Goal: Task Accomplishment & Management: Manage account settings

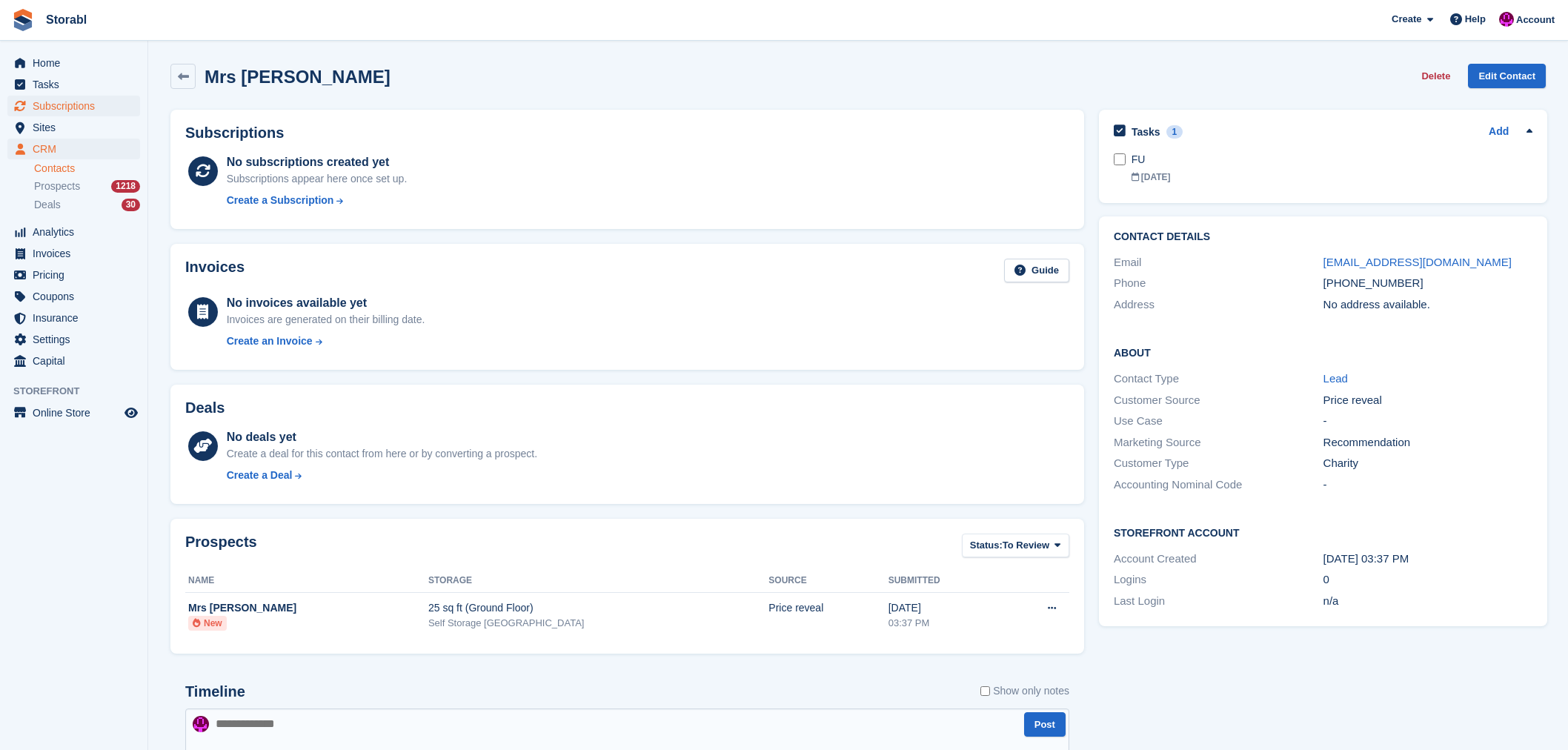
scroll to position [247, 0]
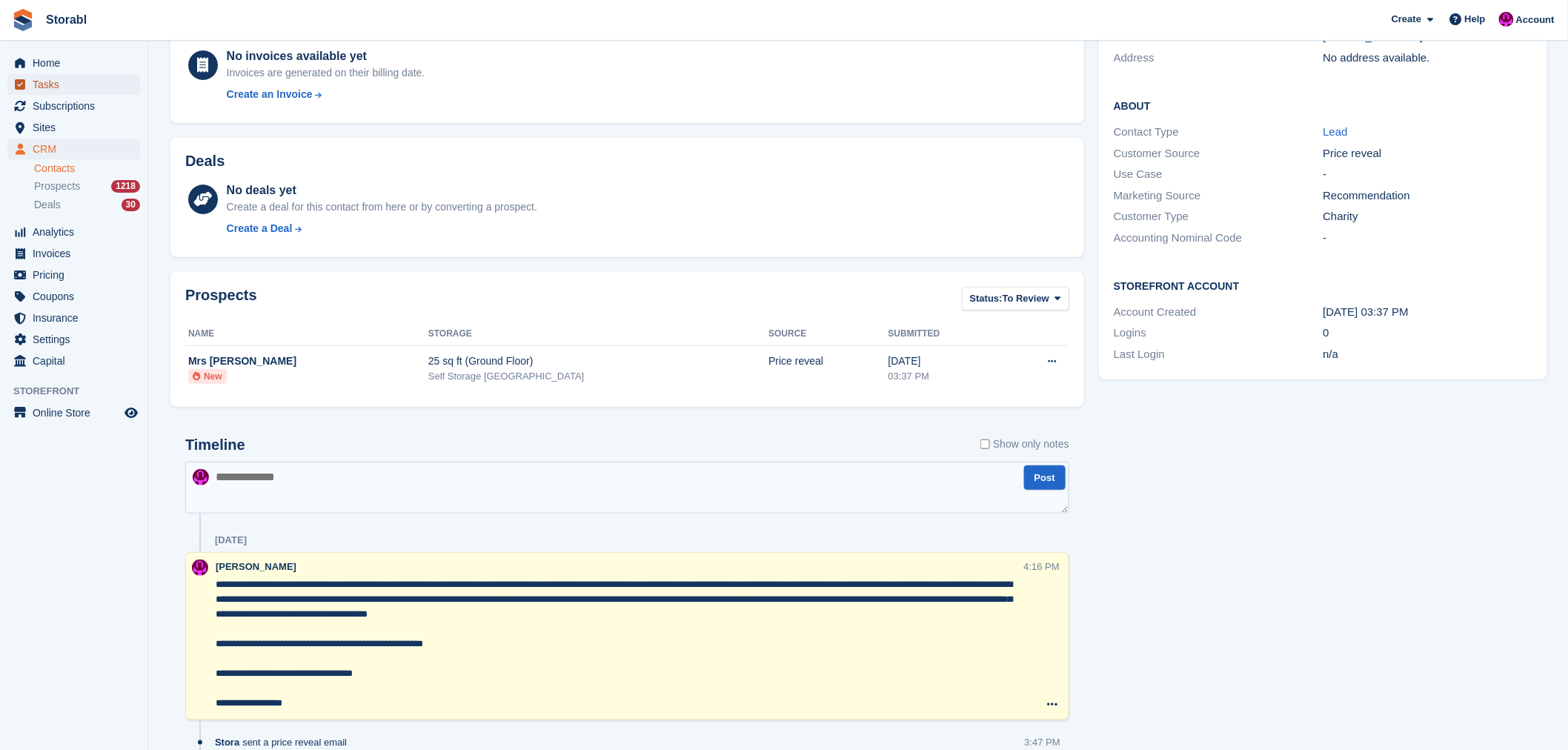
click at [42, 91] on span "Tasks" at bounding box center [76, 84] width 89 height 20
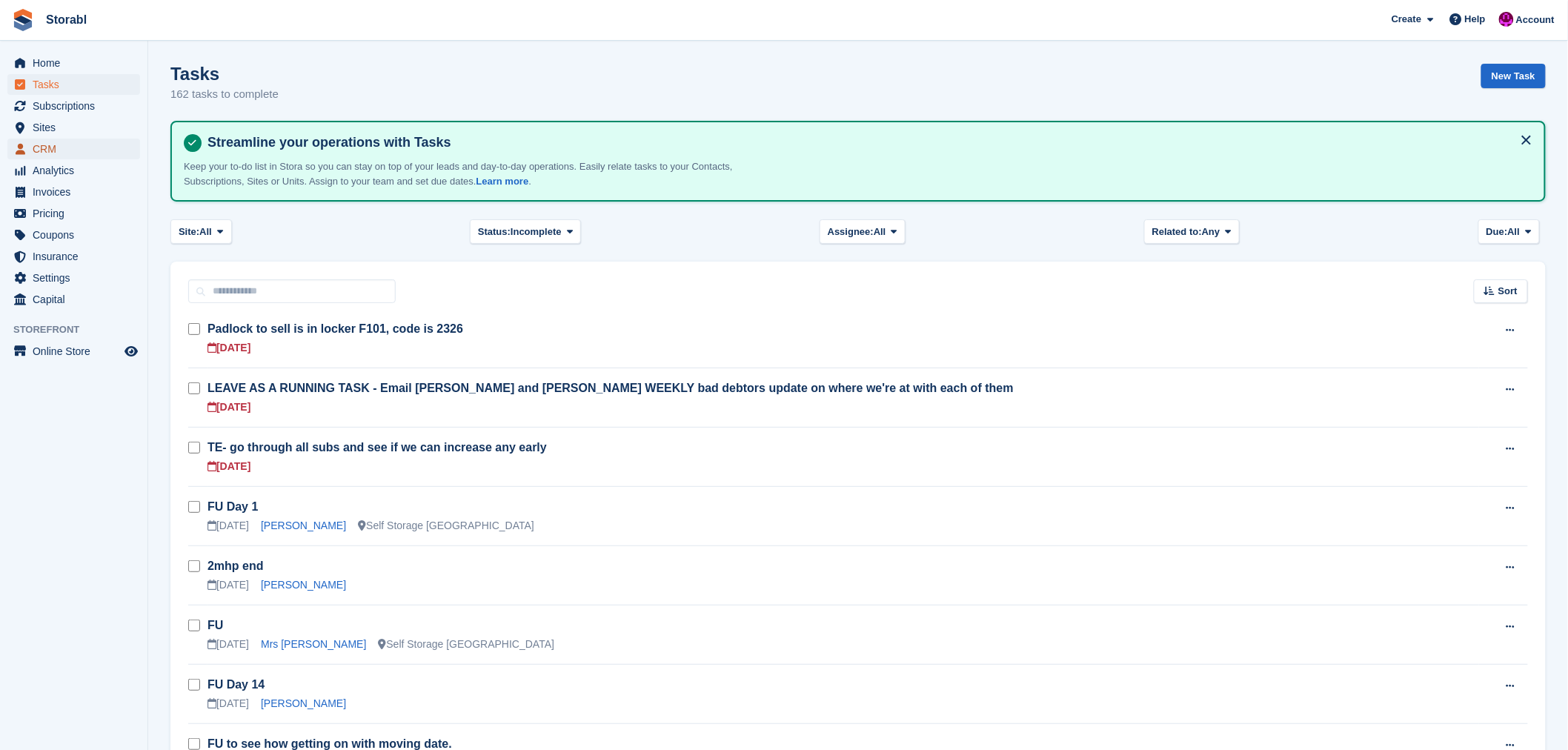
click at [48, 154] on span "CRM" at bounding box center [76, 148] width 89 height 20
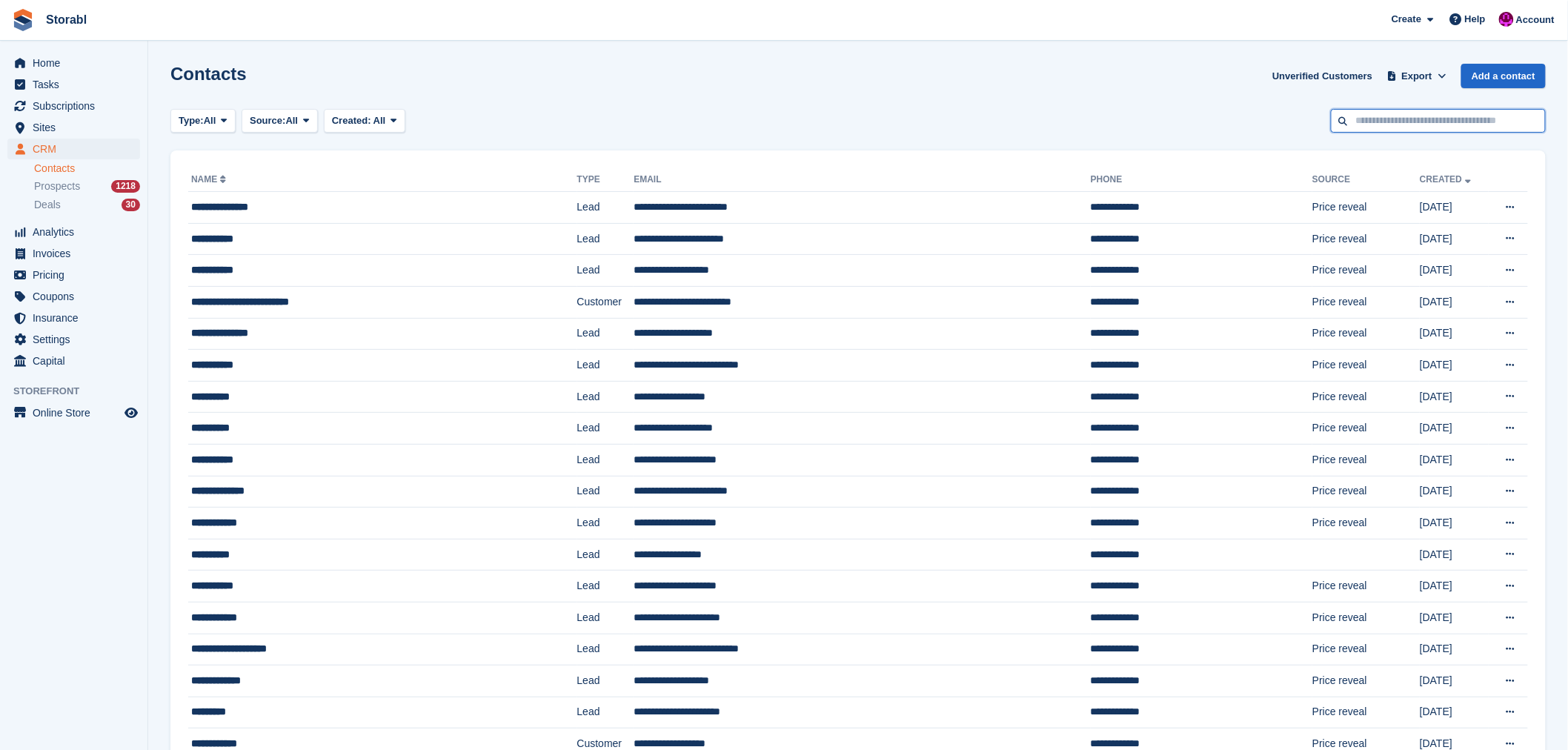
click at [1399, 123] on input "text" at bounding box center [1438, 121] width 215 height 24
click at [71, 108] on span "Subscriptions" at bounding box center [76, 105] width 89 height 20
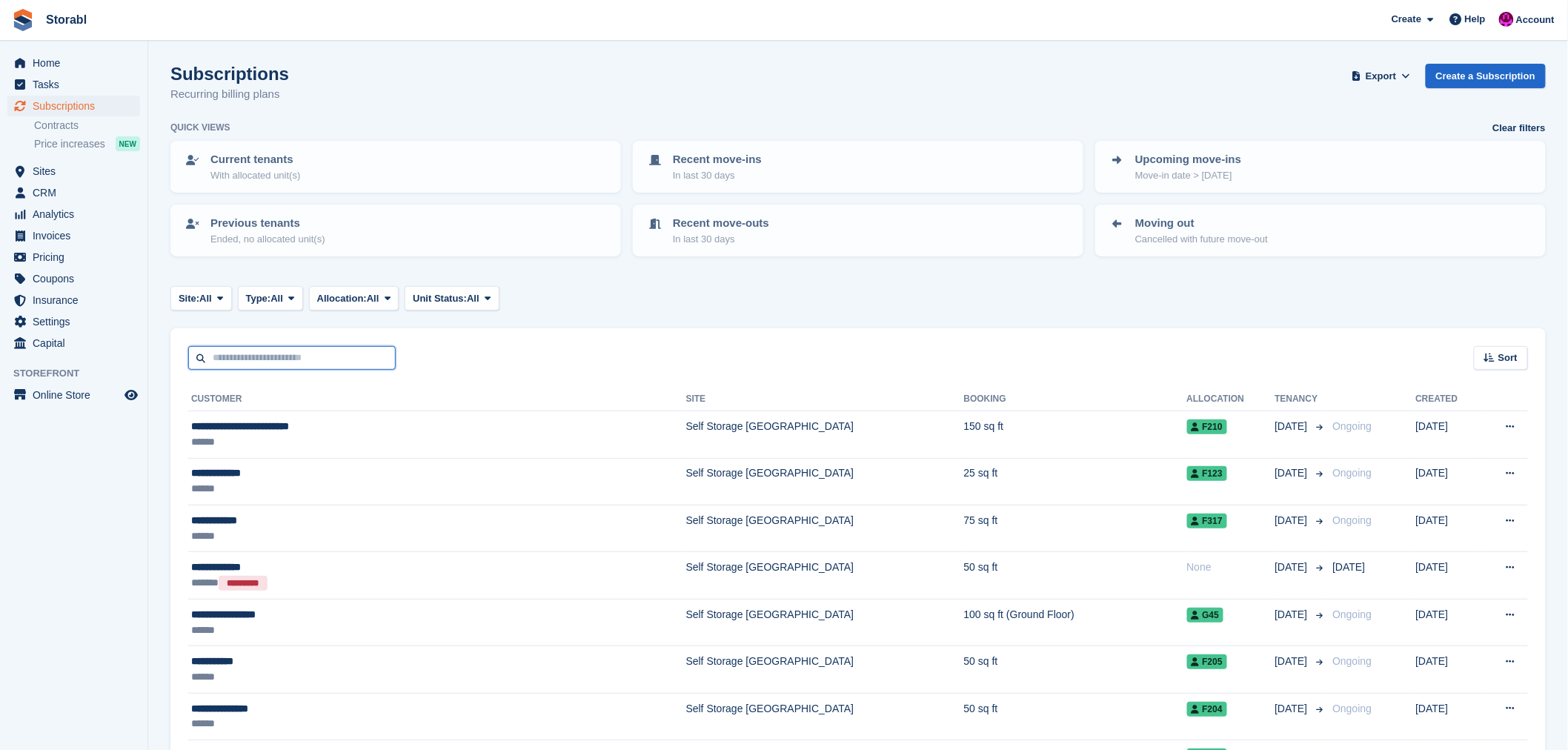
click at [303, 357] on input "text" at bounding box center [292, 358] width 208 height 24
type input "*****"
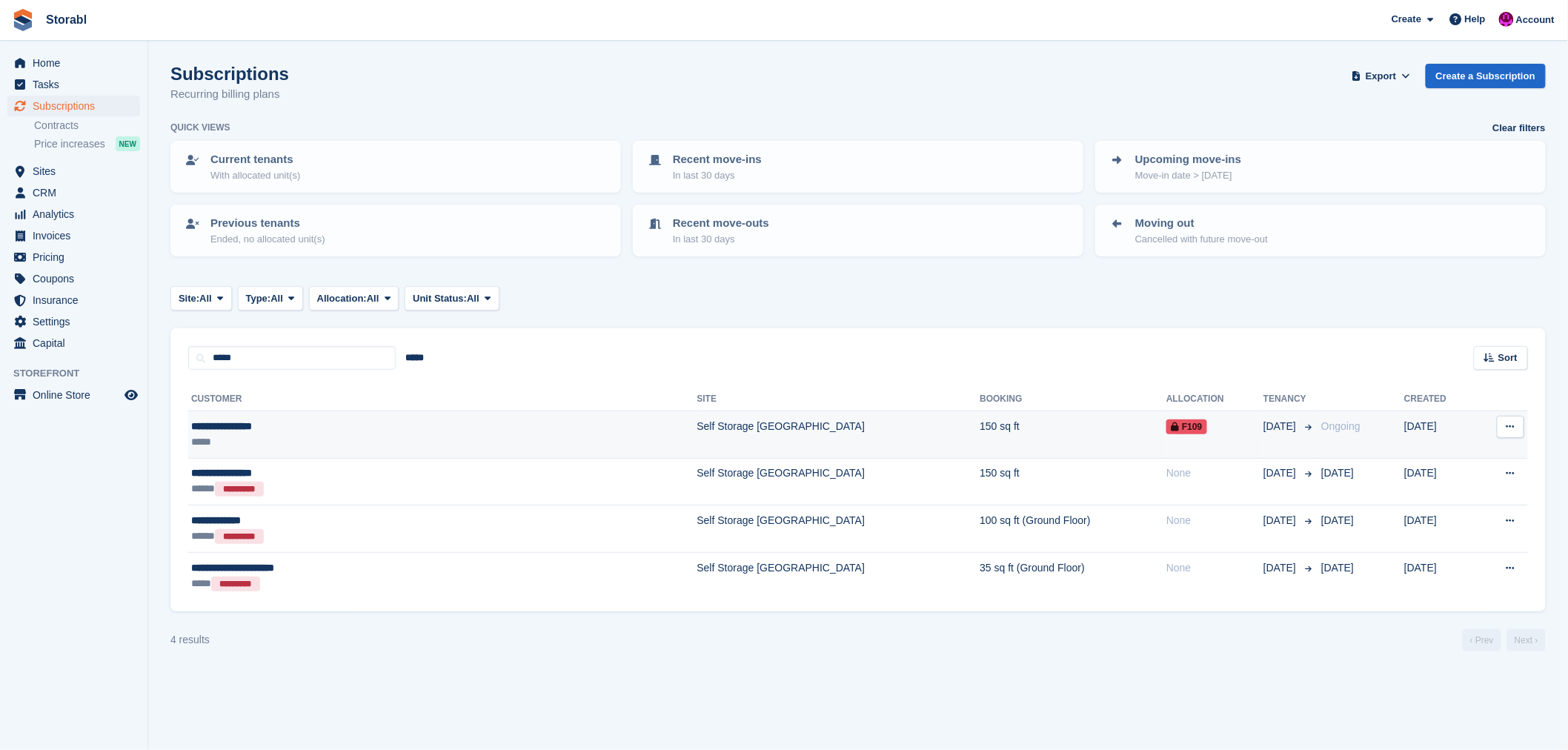
click at [217, 425] on div "**********" at bounding box center [341, 426] width 300 height 16
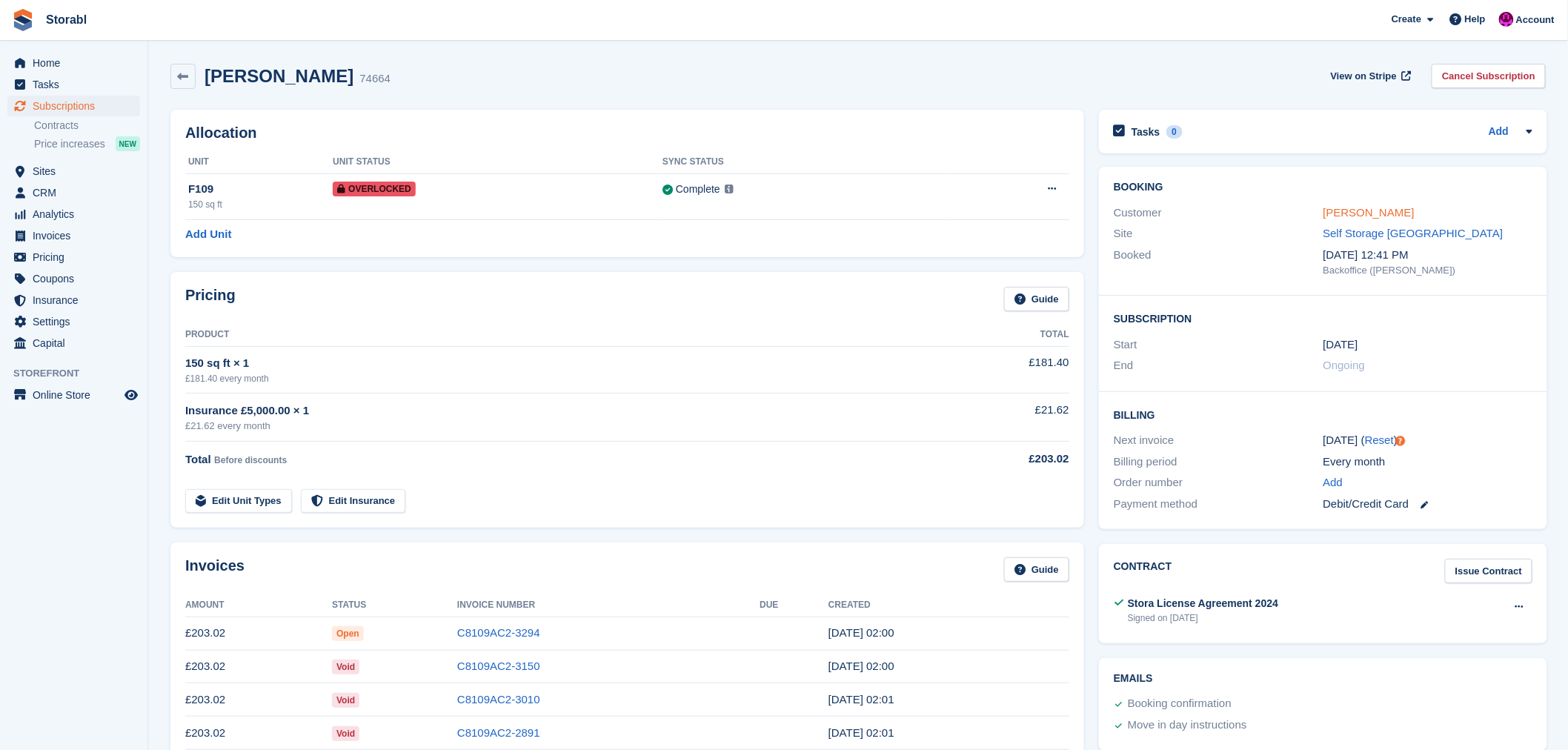
click at [1346, 211] on link "[PERSON_NAME]" at bounding box center [1369, 212] width 91 height 13
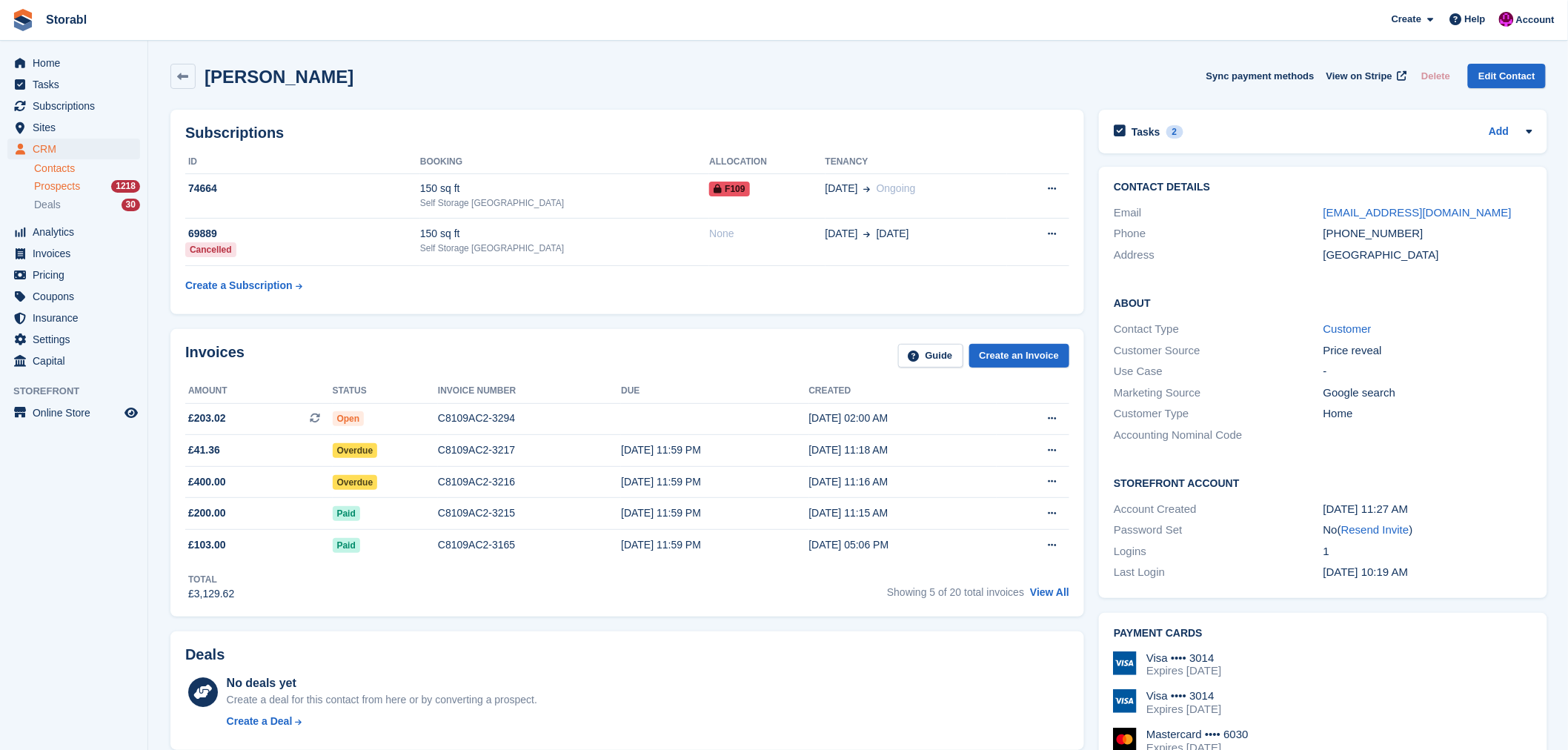
click at [63, 183] on span "Prospects" at bounding box center [57, 186] width 46 height 14
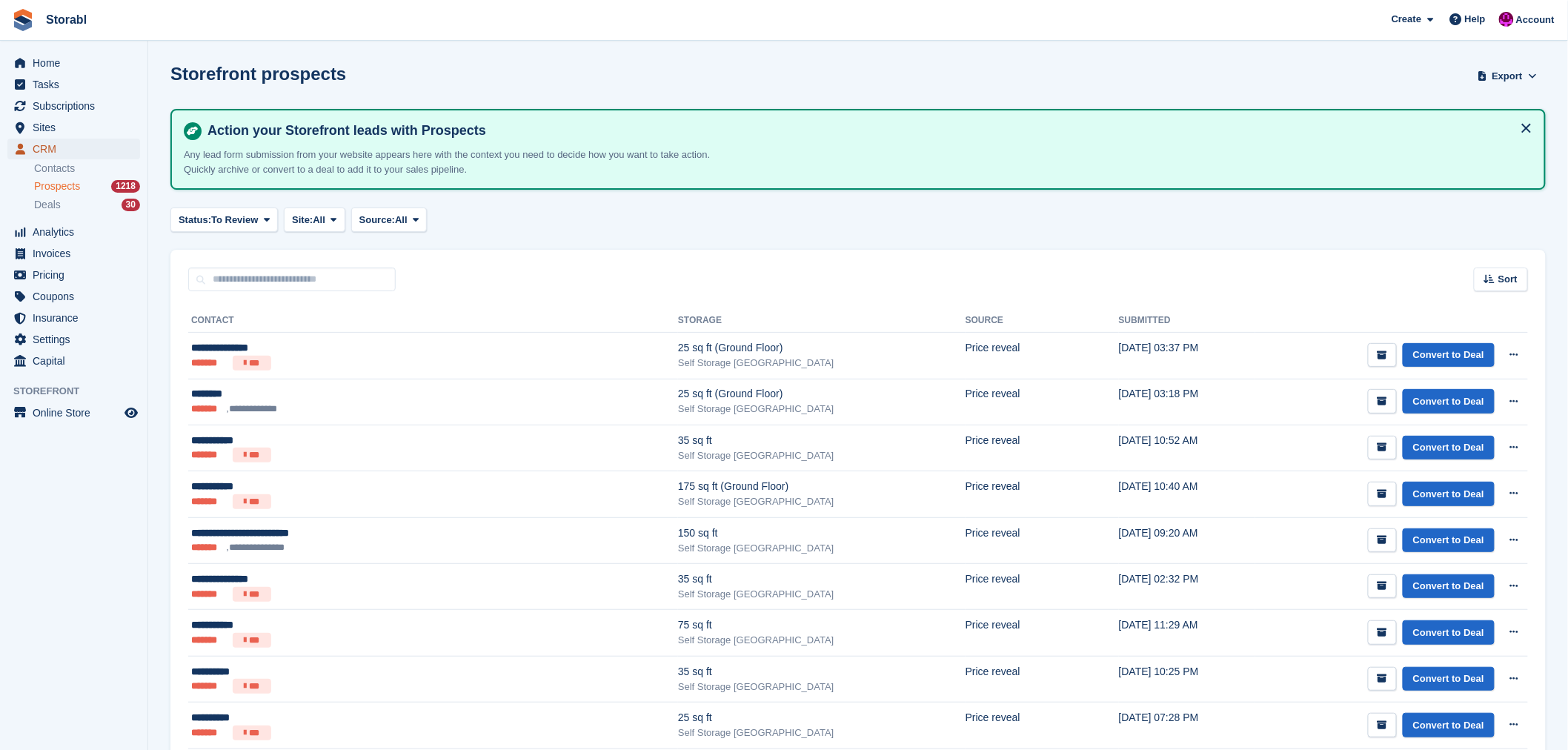
click at [50, 144] on span "CRM" at bounding box center [76, 148] width 89 height 20
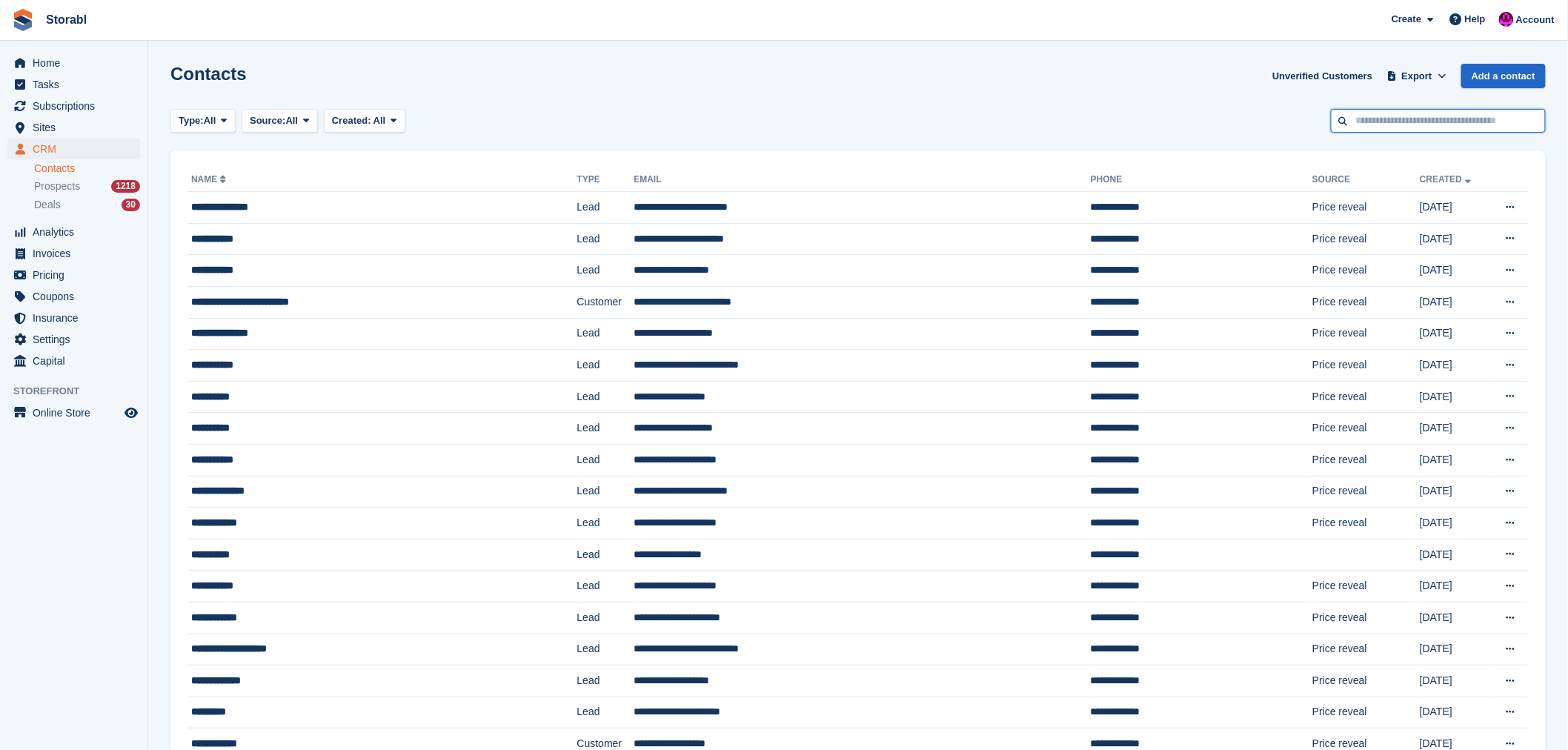
click at [1408, 120] on input "text" at bounding box center [1438, 121] width 215 height 24
type input "******"
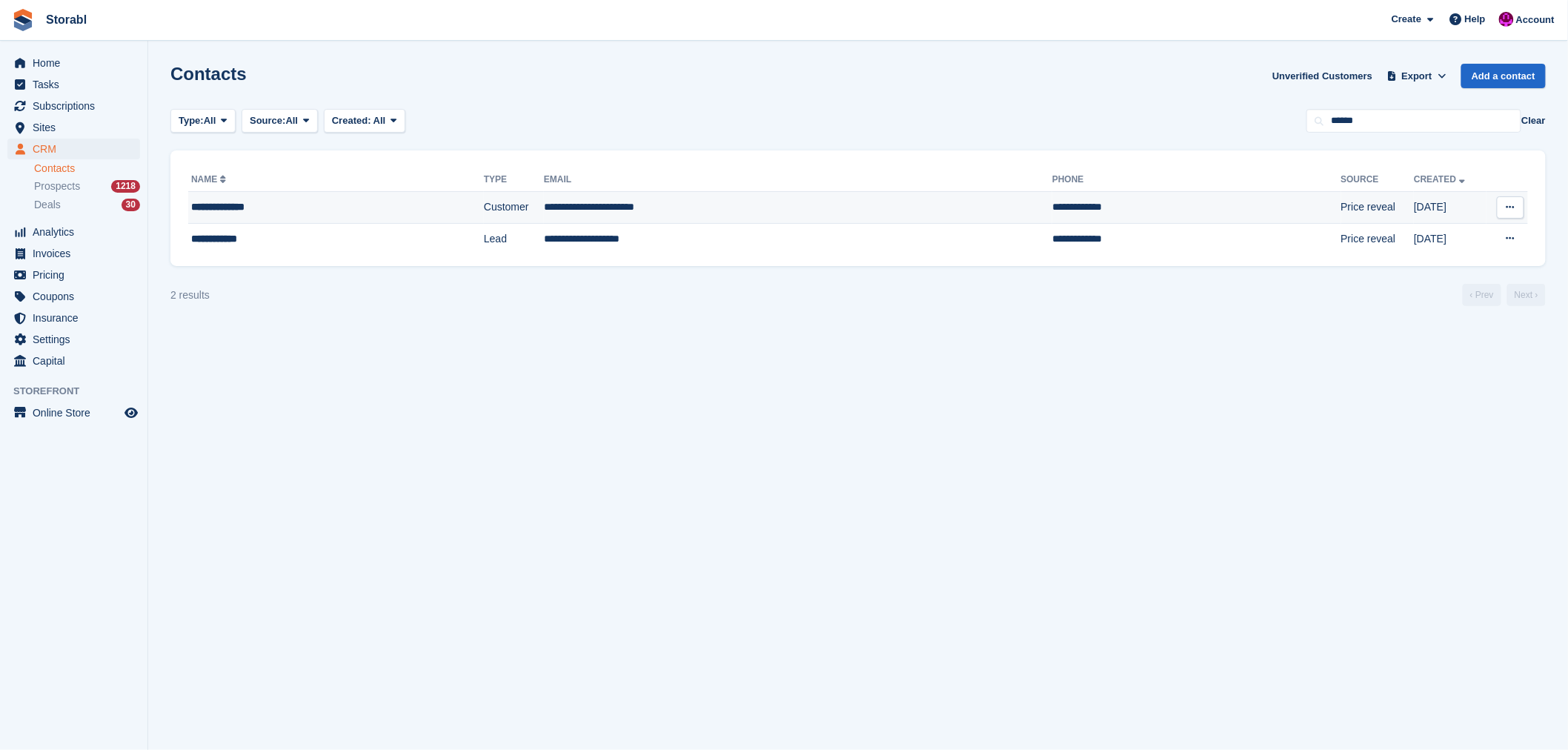
click at [241, 197] on td "**********" at bounding box center [336, 208] width 296 height 32
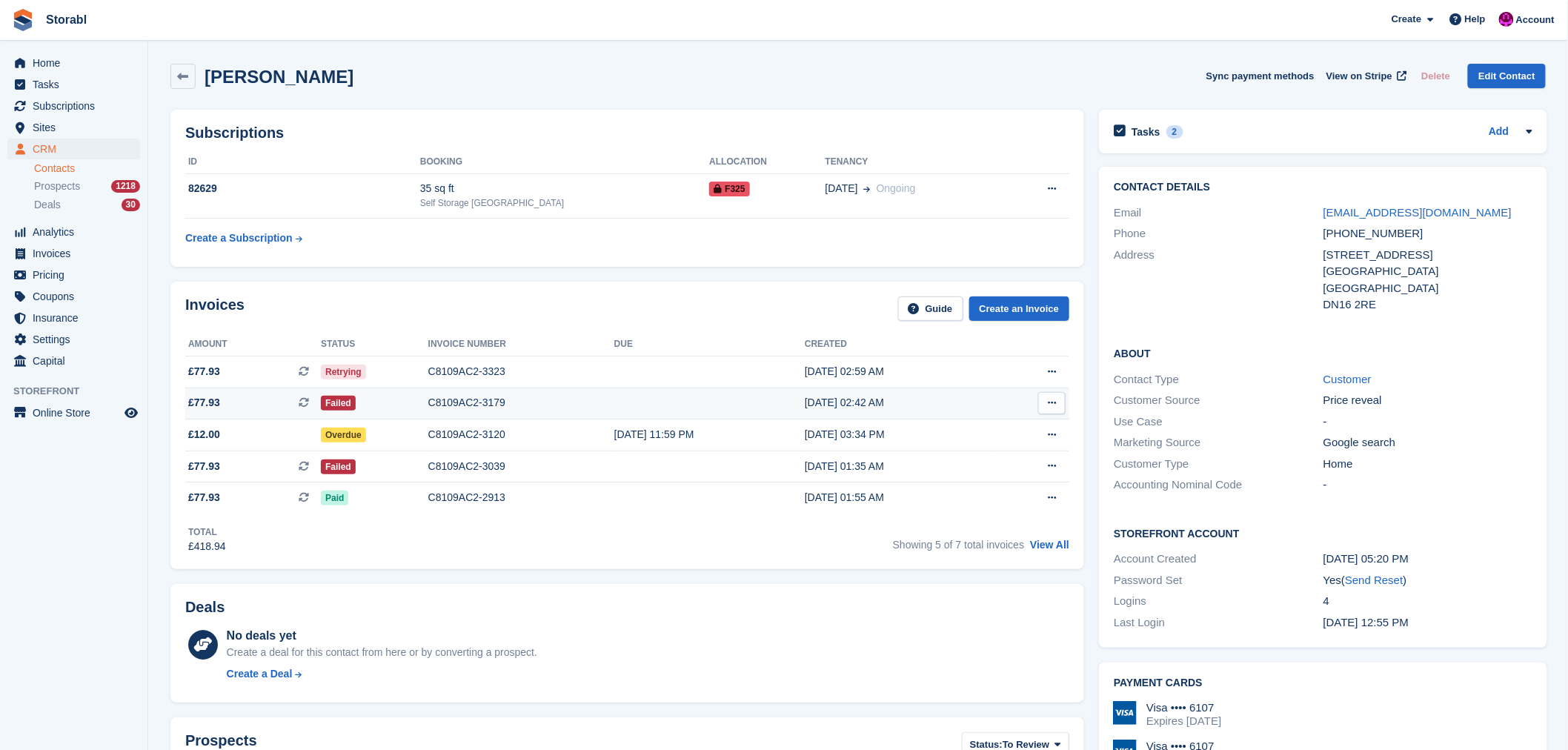
click at [1048, 401] on icon at bounding box center [1052, 403] width 8 height 10
click at [962, 457] on p "View on Stripe" at bounding box center [994, 454] width 129 height 23
click at [1049, 375] on icon at bounding box center [1052, 372] width 8 height 10
click at [973, 423] on p "View on Stripe" at bounding box center [994, 422] width 129 height 23
click at [1049, 376] on icon at bounding box center [1052, 372] width 8 height 10
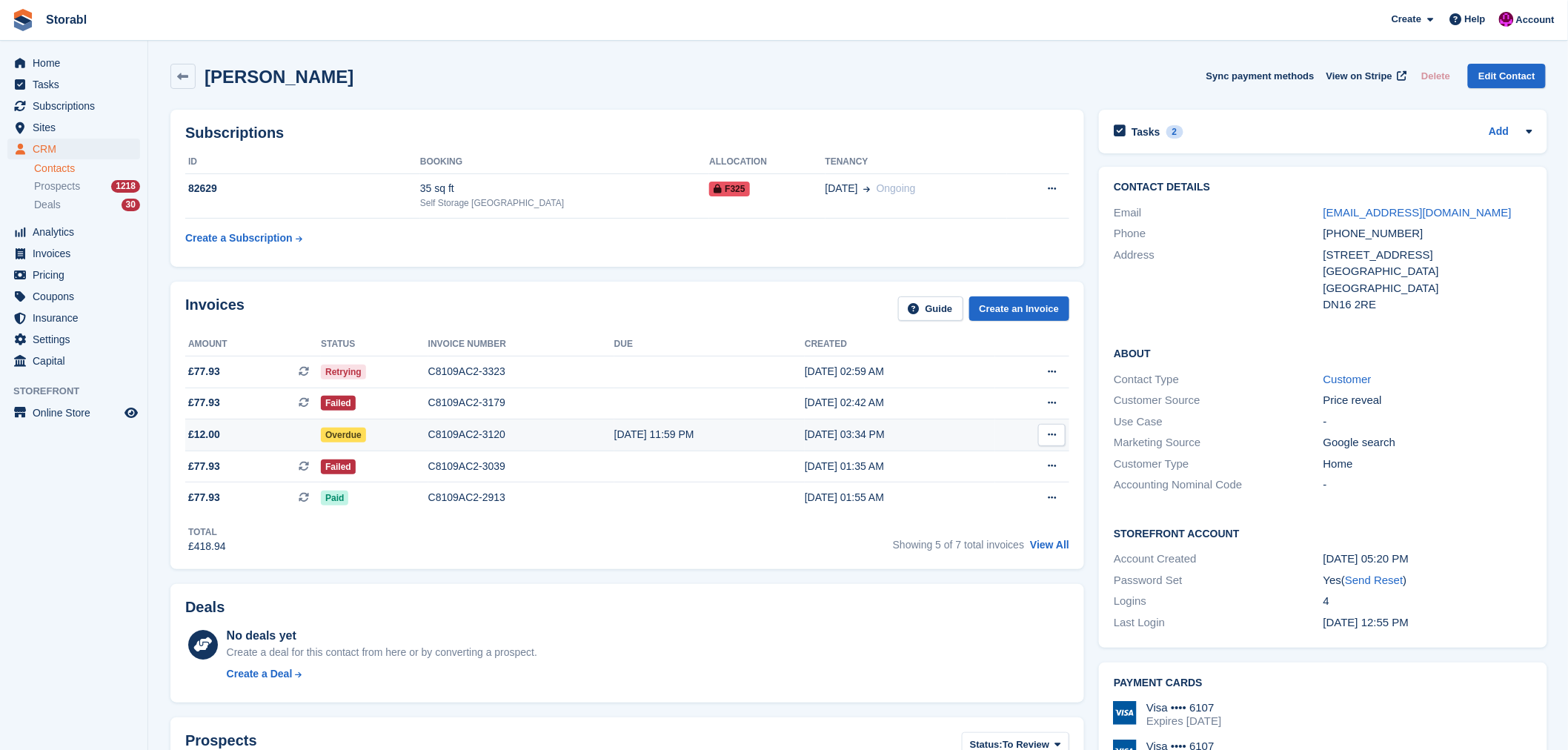
drag, startPoint x: 1047, startPoint y: 432, endPoint x: 1047, endPoint y: 440, distance: 8.0
click at [1048, 439] on icon at bounding box center [1052, 435] width 8 height 10
click at [975, 484] on p "View on Stripe" at bounding box center [994, 485] width 129 height 23
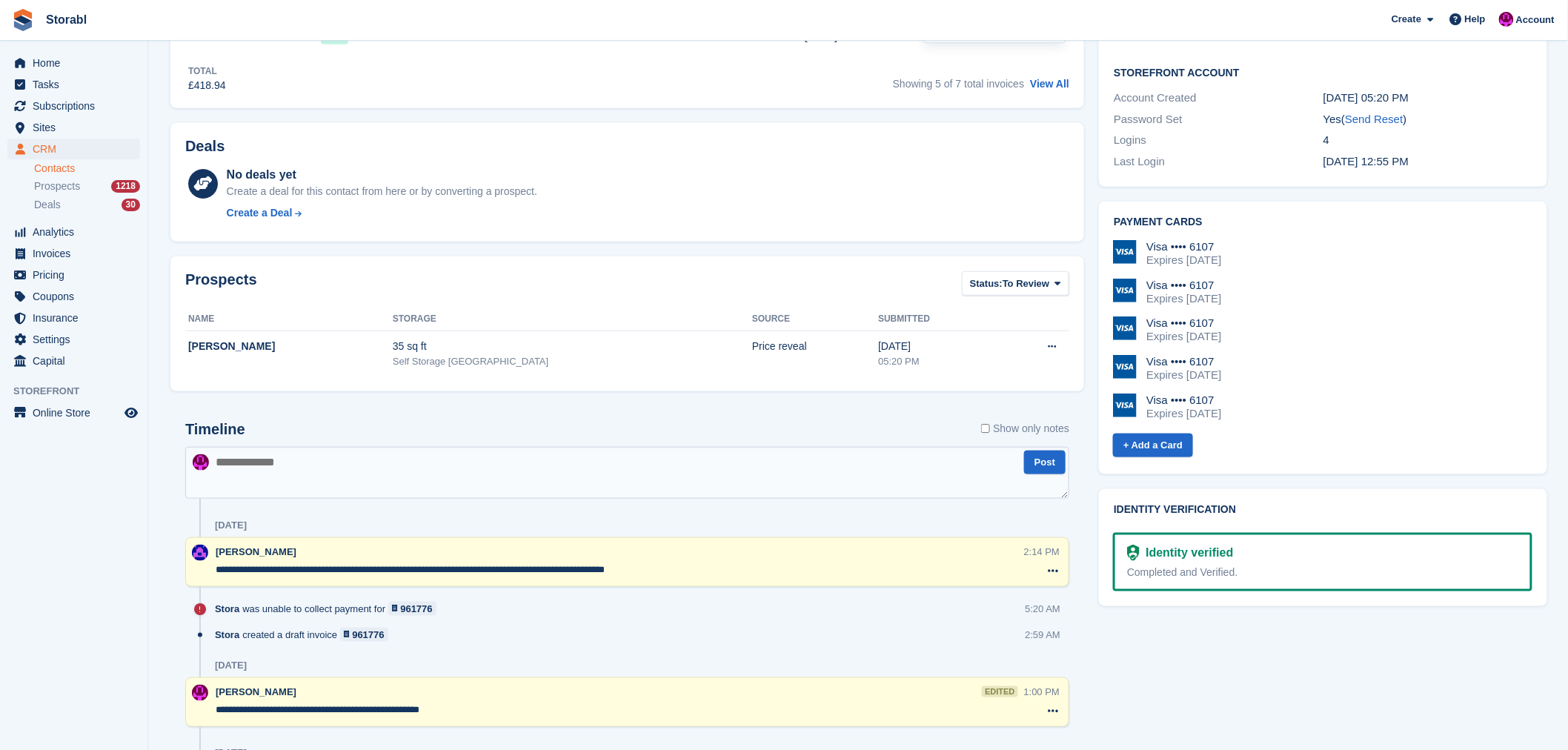
scroll to position [493, 0]
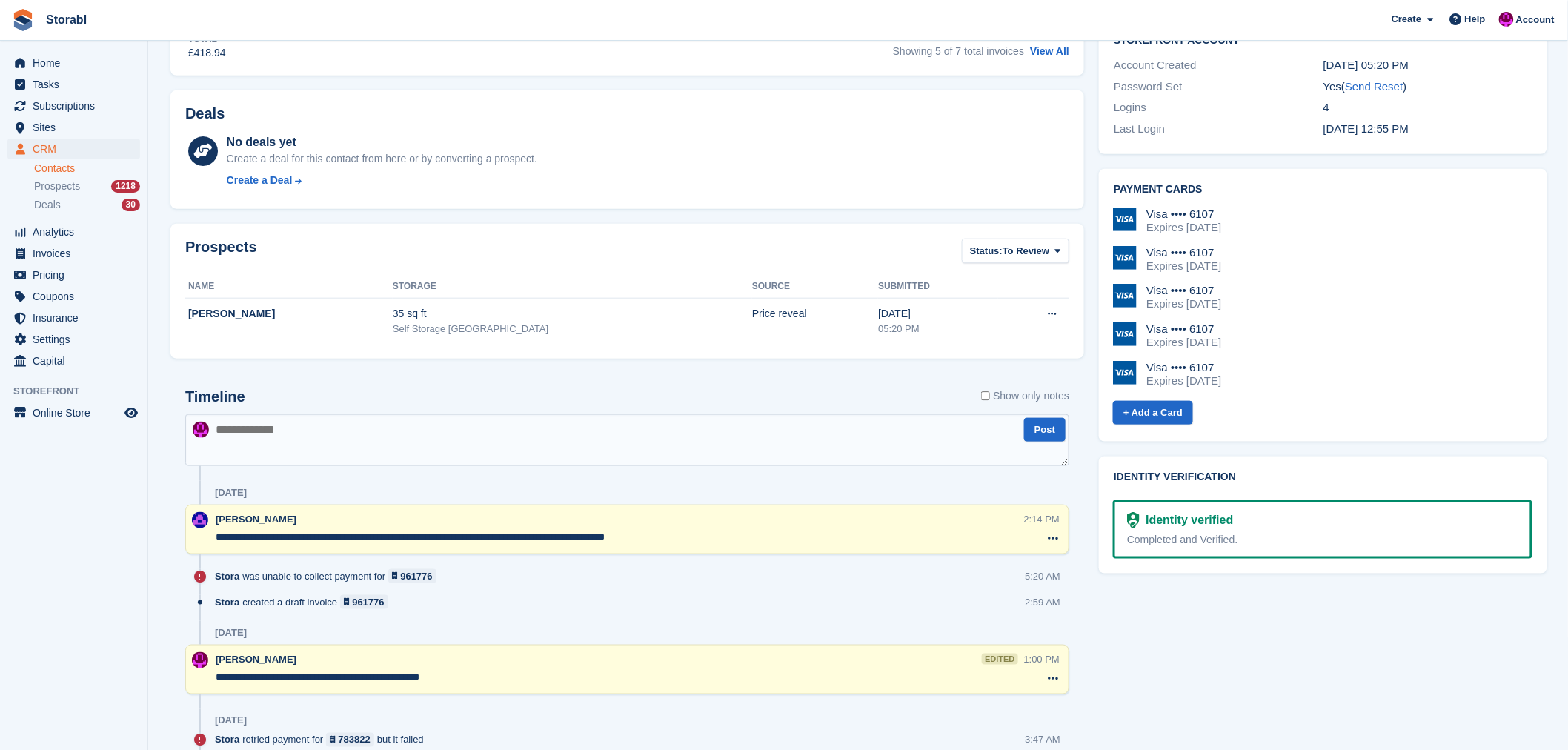
click at [315, 442] on textarea at bounding box center [627, 440] width 884 height 52
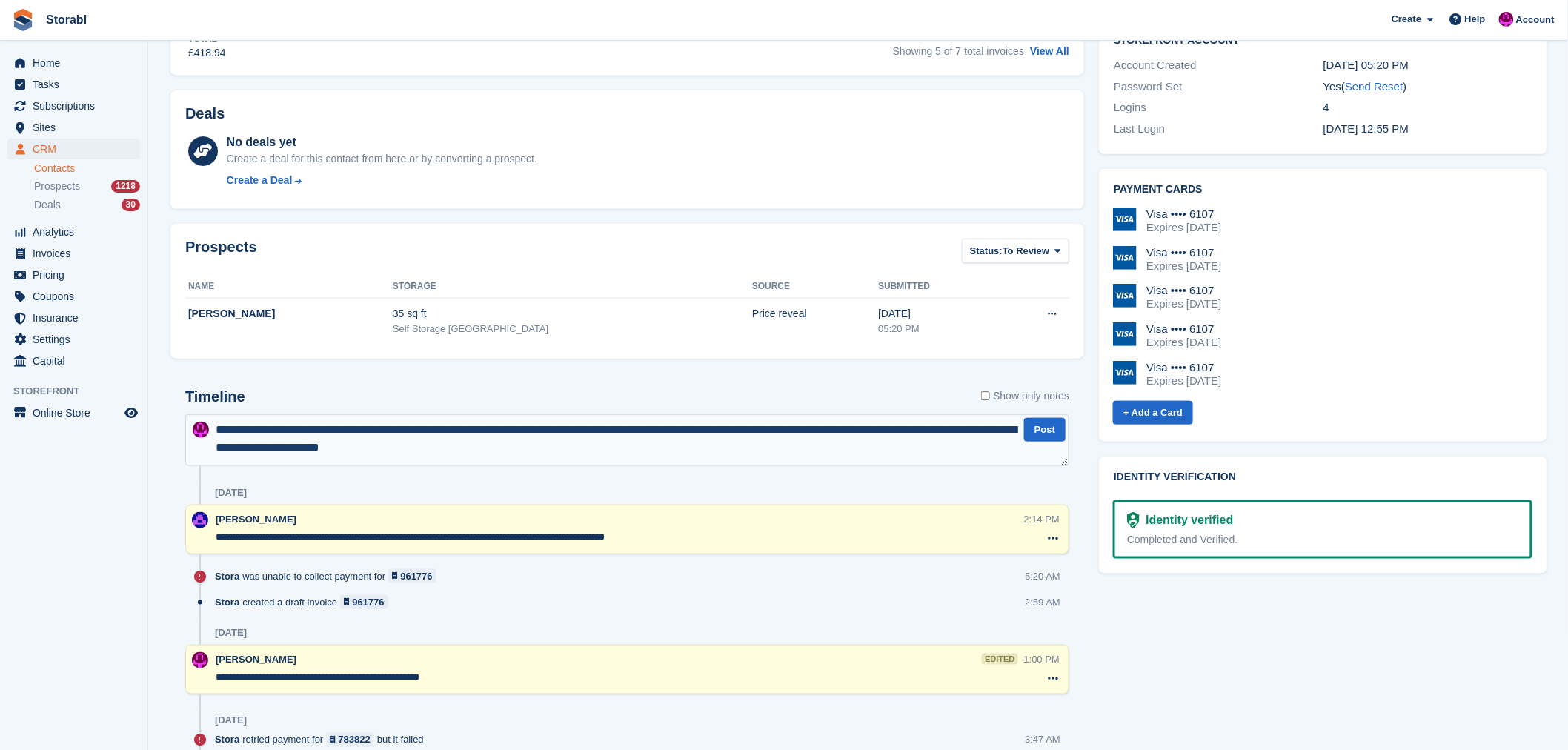
type textarea "**********"
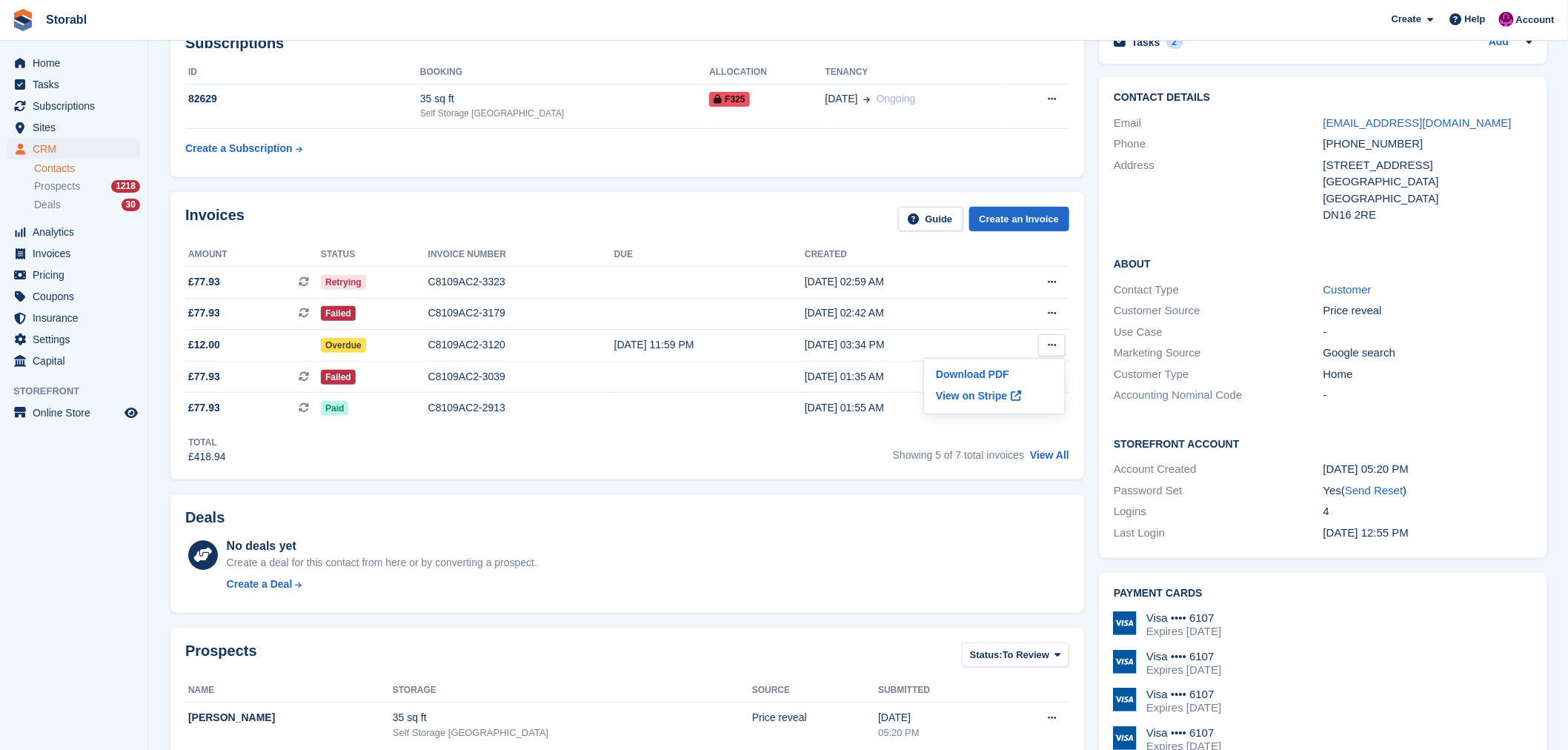
scroll to position [0, 0]
